Goal: Information Seeking & Learning: Learn about a topic

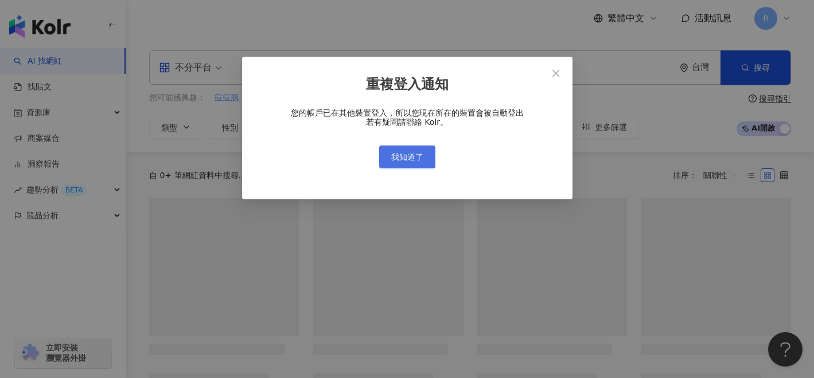
click at [412, 164] on button "我知道了" at bounding box center [407, 157] width 56 height 23
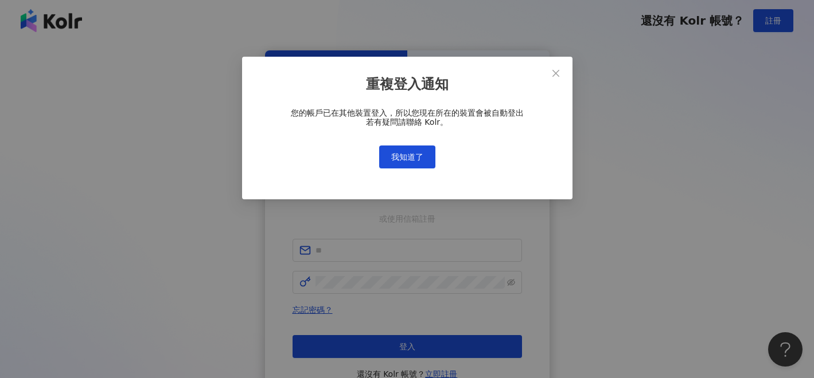
click at [420, 154] on div "重複登入通知 您的帳戶已在其他裝置登入，所以您現在所在的裝置會被自動登出 若有疑問請聯絡 Kolr。 我知道了" at bounding box center [407, 189] width 814 height 378
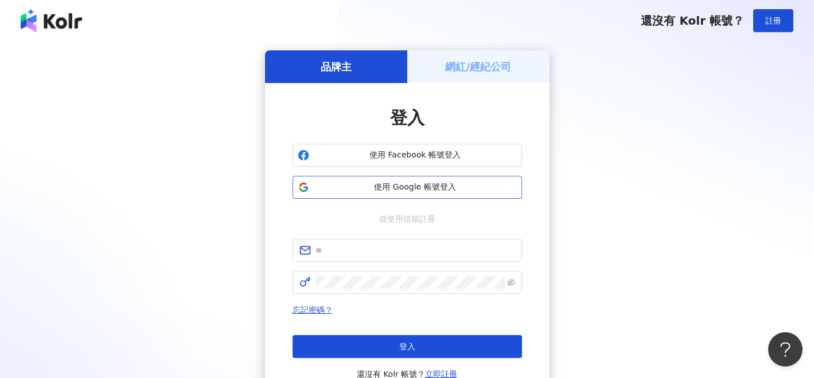
click at [425, 185] on span "使用 Google 帳號登入" at bounding box center [415, 187] width 203 height 11
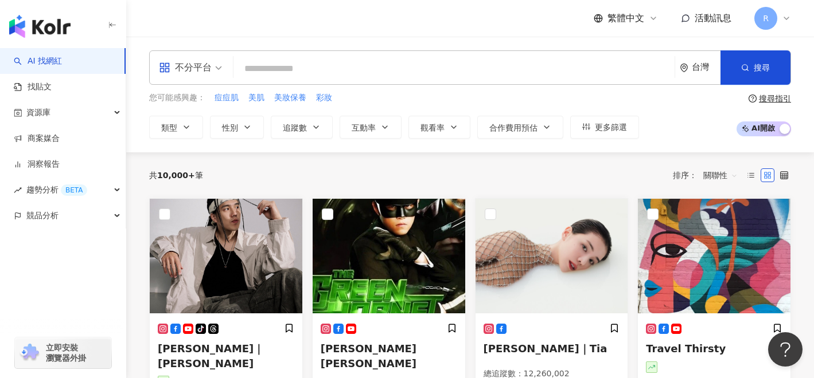
click at [399, 71] on input "search" at bounding box center [454, 69] width 432 height 22
click at [196, 59] on div "不分平台" at bounding box center [185, 67] width 53 height 18
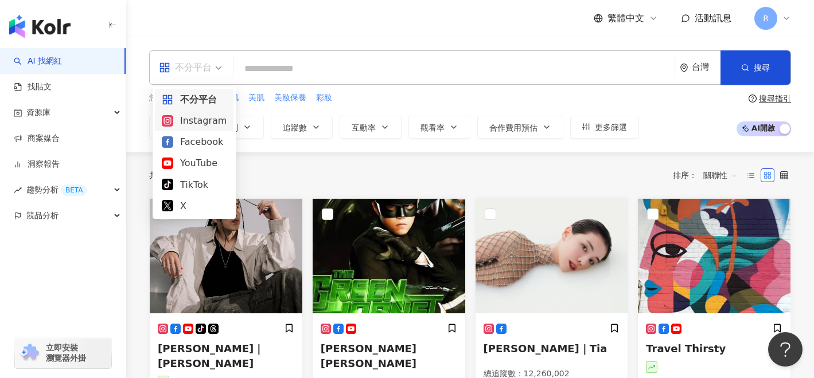
click at [194, 126] on div "Instagram" at bounding box center [194, 121] width 65 height 14
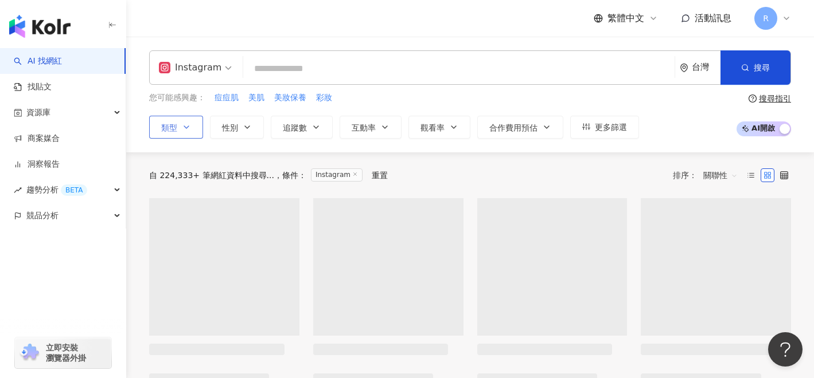
click at [191, 127] on button "類型" at bounding box center [176, 127] width 54 height 23
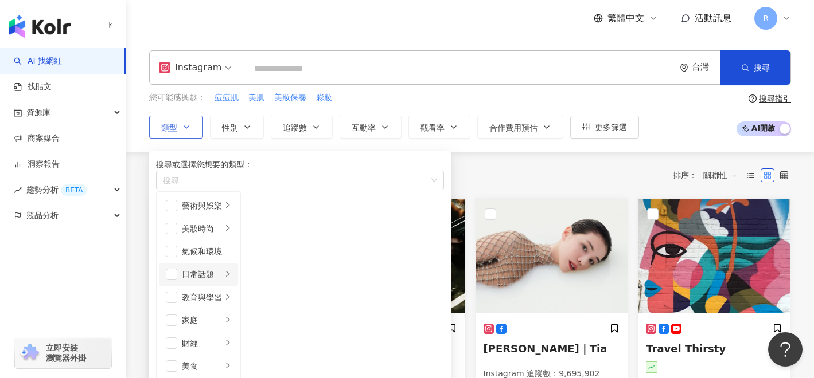
scroll to position [77, 0]
click at [218, 337] on div "財經" at bounding box center [202, 343] width 40 height 13
click at [222, 291] on div "教育與學習" at bounding box center [202, 297] width 40 height 13
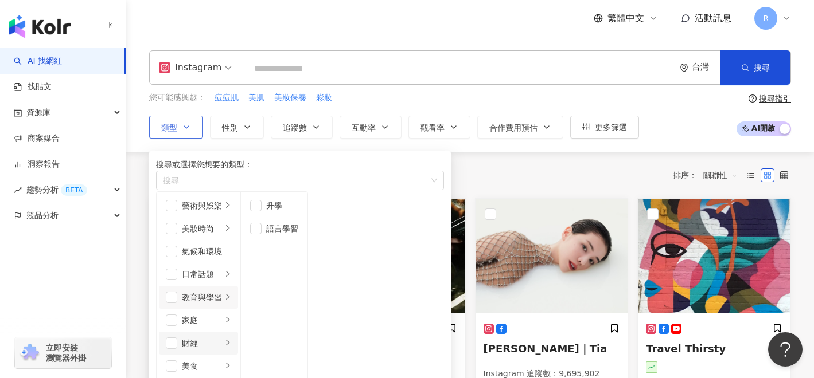
scroll to position [114, 0]
click at [222, 337] on div "財經" at bounding box center [202, 343] width 40 height 13
click at [176, 315] on span "button" at bounding box center [171, 320] width 11 height 11
click at [175, 338] on span "button" at bounding box center [171, 343] width 11 height 11
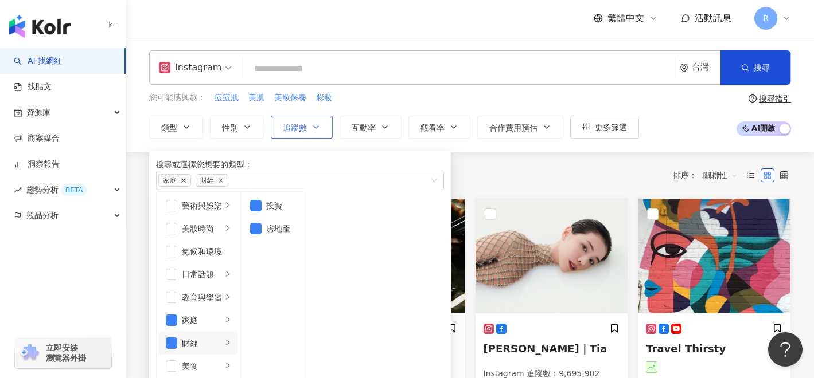
click at [313, 130] on icon "button" at bounding box center [315, 127] width 9 height 9
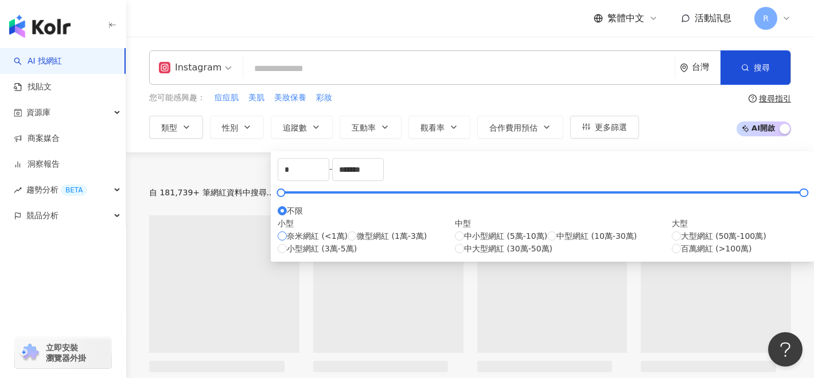
click at [318, 243] on span "奈米網紅 (<1萬)" at bounding box center [317, 236] width 61 height 13
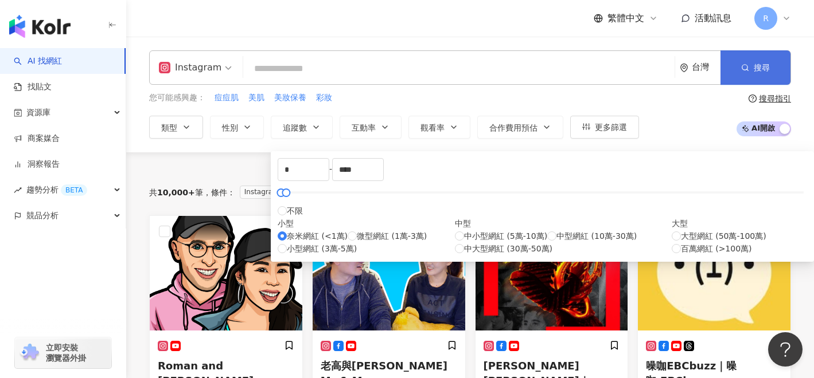
click at [768, 53] on button "搜尋" at bounding box center [755, 67] width 70 height 34
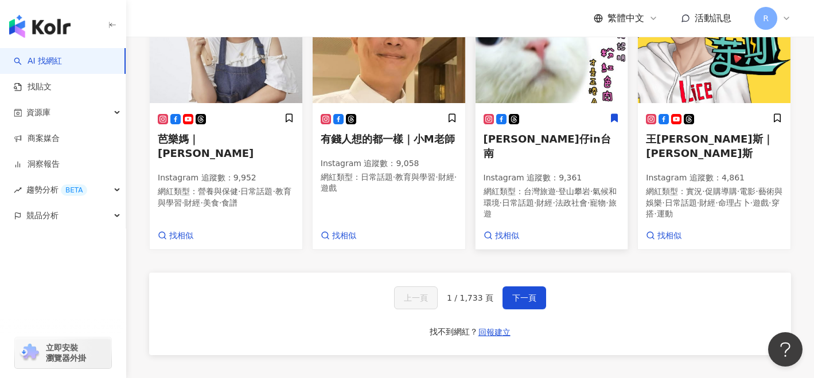
scroll to position [755, 0]
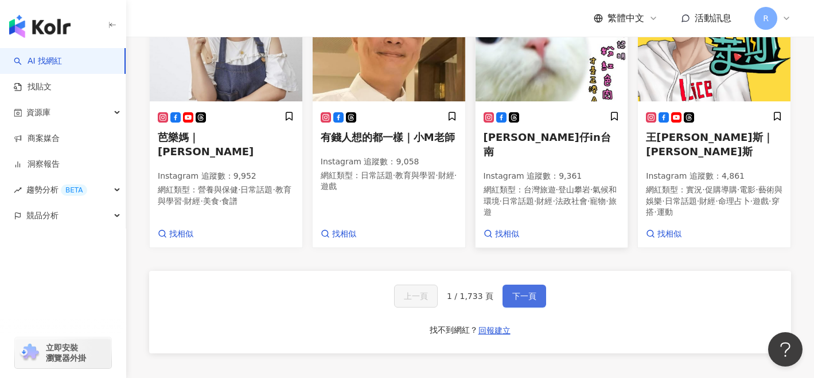
click at [529, 301] on span "下一頁" at bounding box center [524, 296] width 24 height 9
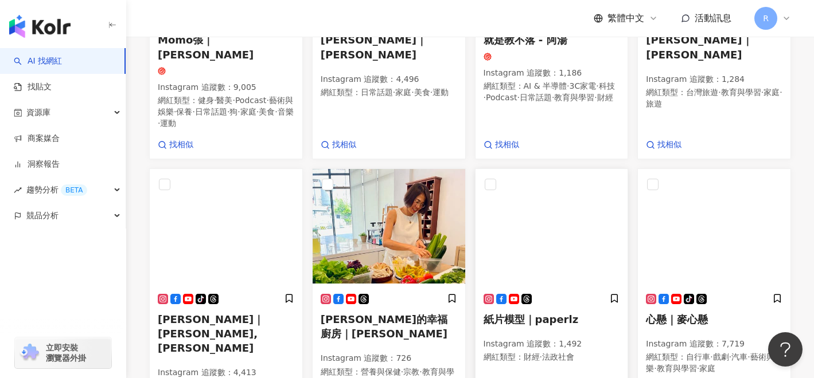
scroll to position [0, 0]
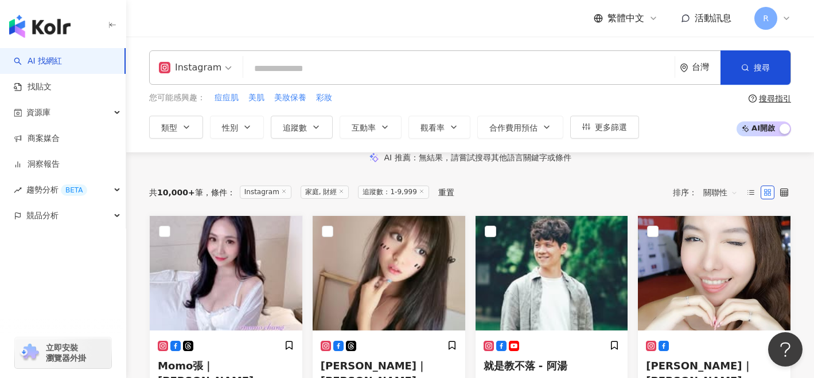
click at [424, 194] on icon at bounding box center [422, 192] width 6 height 6
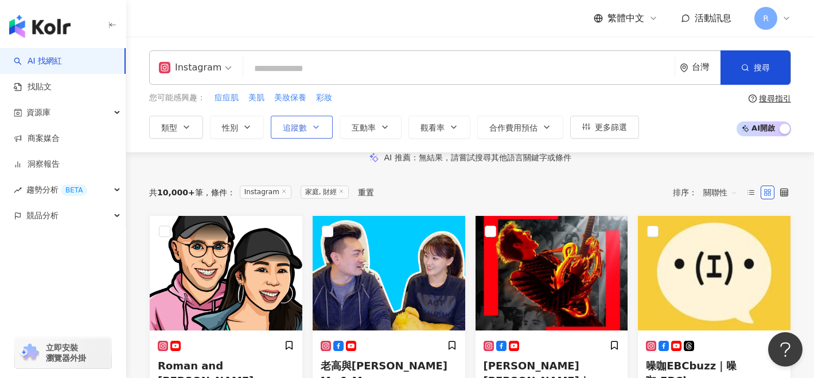
click at [301, 127] on span "追蹤數" at bounding box center [295, 127] width 24 height 9
type input "*******"
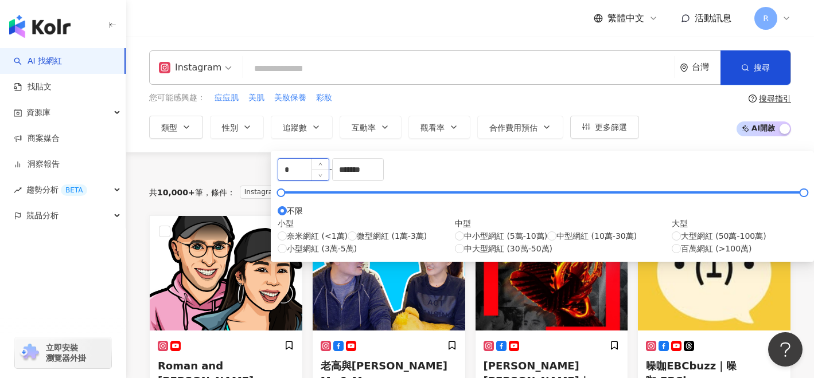
click at [329, 178] on input "*" at bounding box center [303, 170] width 50 height 22
type input "****"
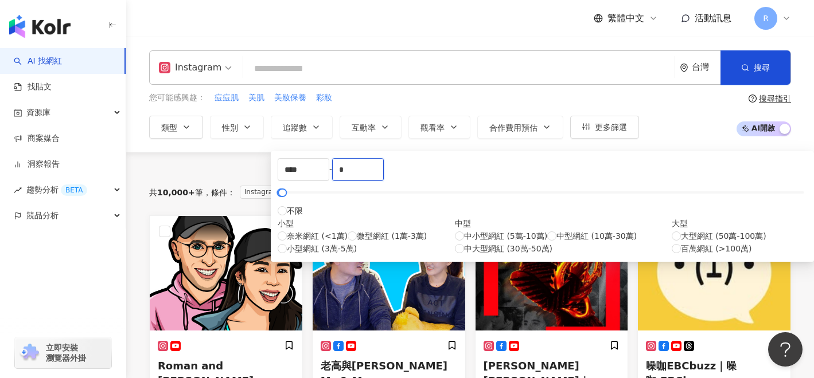
drag, startPoint x: 488, startPoint y: 182, endPoint x: 440, endPoint y: 181, distance: 48.7
click at [440, 181] on div "**** - * 不限 小型 奈米網紅 (<1萬) 微型網紅 (1萬-3萬) 小型網紅 (3萬-5萬) 中型 中小型網紅 (5萬-10萬) 中型網紅 (10萬…" at bounding box center [541, 206] width 529 height 97
type input "****"
click at [757, 76] on button "搜尋" at bounding box center [755, 67] width 70 height 34
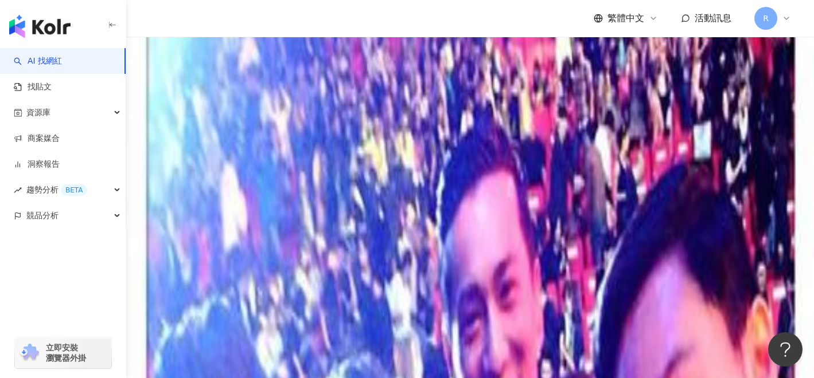
scroll to position [357, 0]
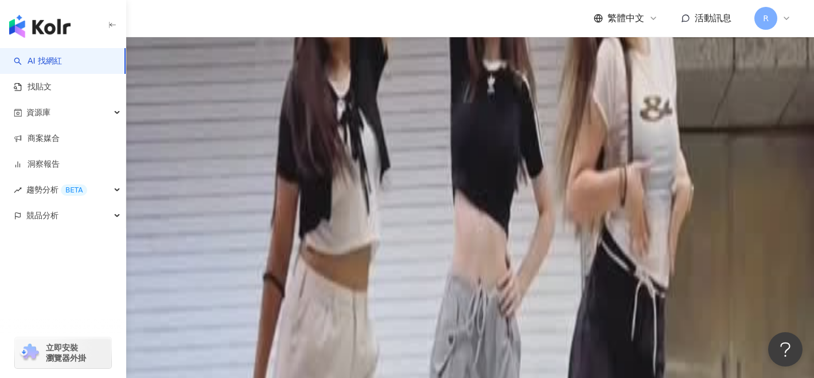
scroll to position [918, 0]
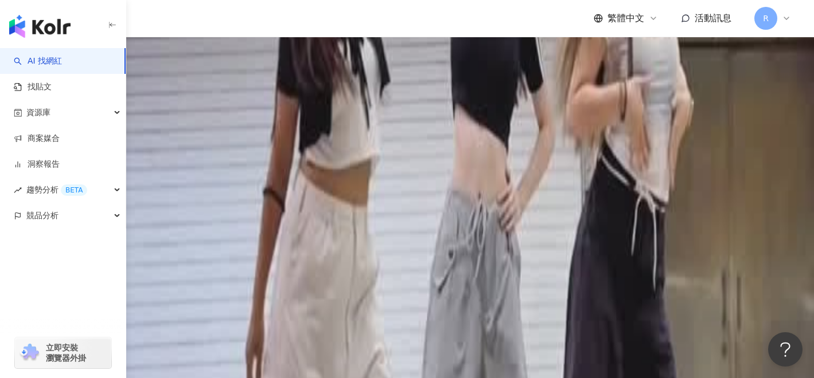
scroll to position [1021, 0]
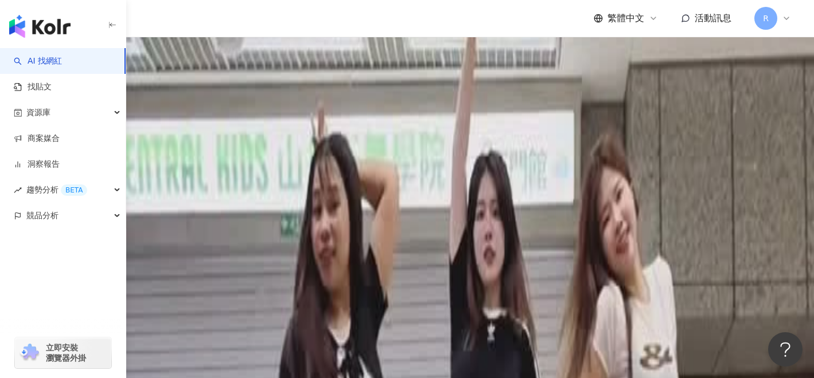
scroll to position [667, 0]
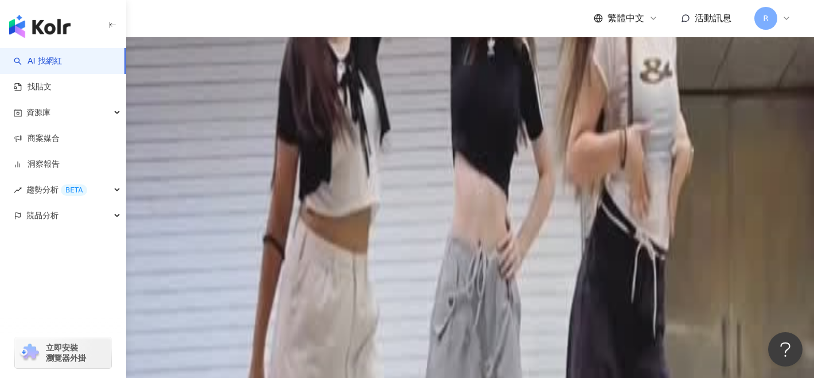
scroll to position [955, 0]
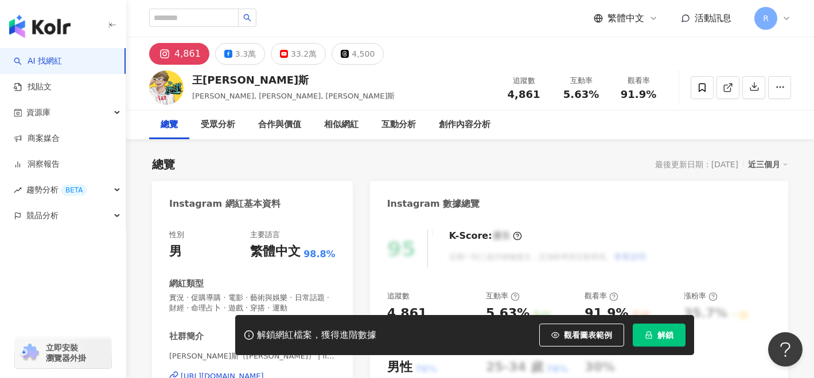
click at [264, 372] on div "https://www.instagram.com/licemoo/" at bounding box center [222, 377] width 83 height 10
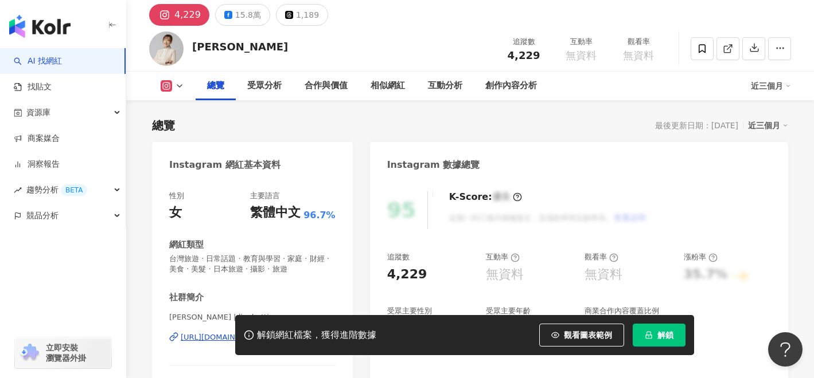
scroll to position [93, 0]
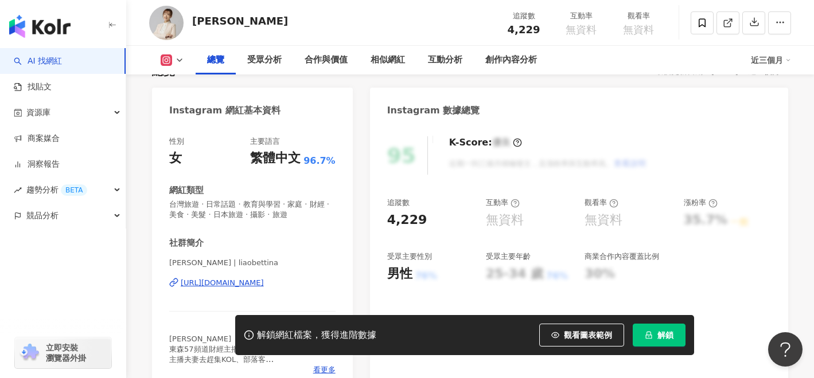
click at [264, 285] on div "https://www.instagram.com/liaobettina/" at bounding box center [222, 283] width 83 height 10
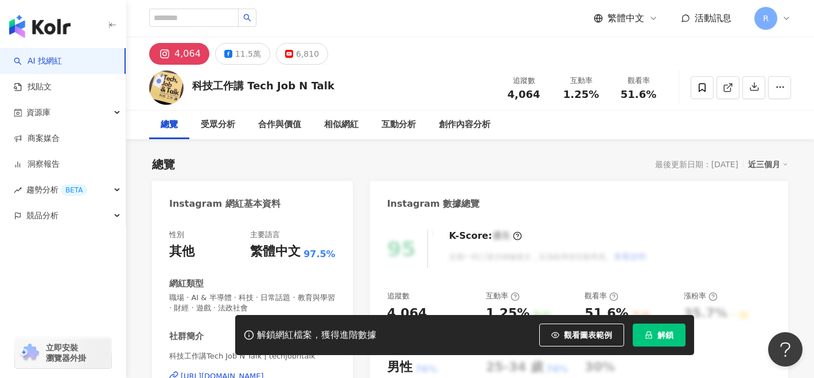
scroll to position [151, 0]
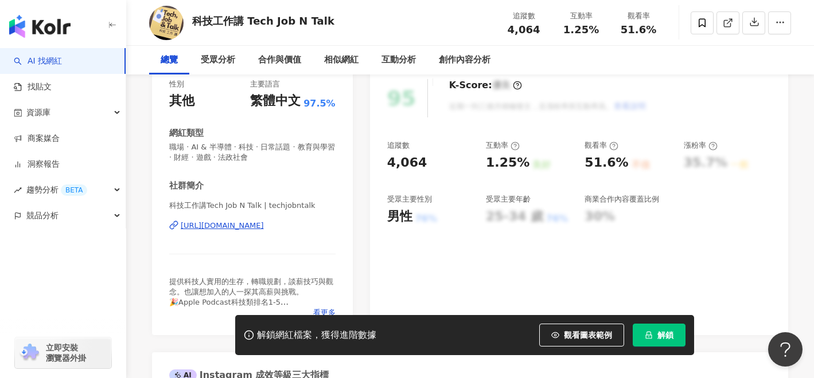
click at [264, 225] on div "https://www.instagram.com/techjobntalk/" at bounding box center [222, 226] width 83 height 10
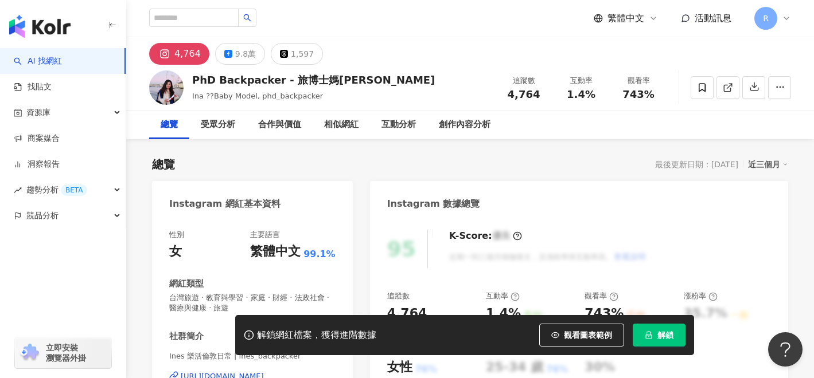
click at [264, 372] on div "[URL][DOMAIN_NAME]" at bounding box center [222, 377] width 83 height 10
